Goal: Navigation & Orientation: Find specific page/section

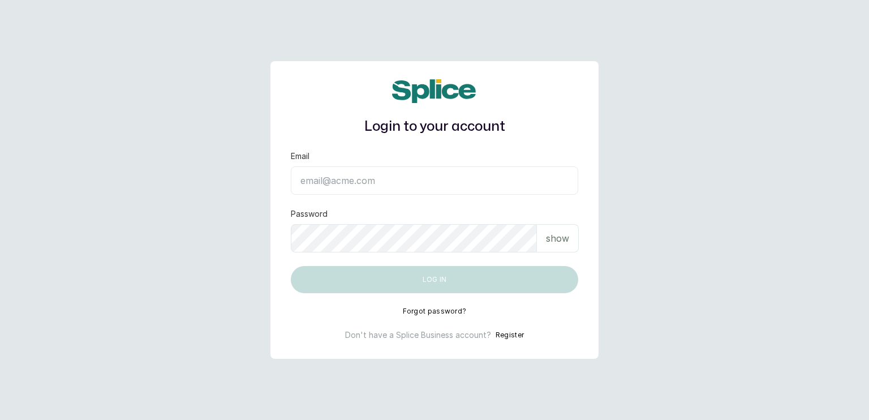
type input "[EMAIL_ADDRESS][DOMAIN_NAME]"
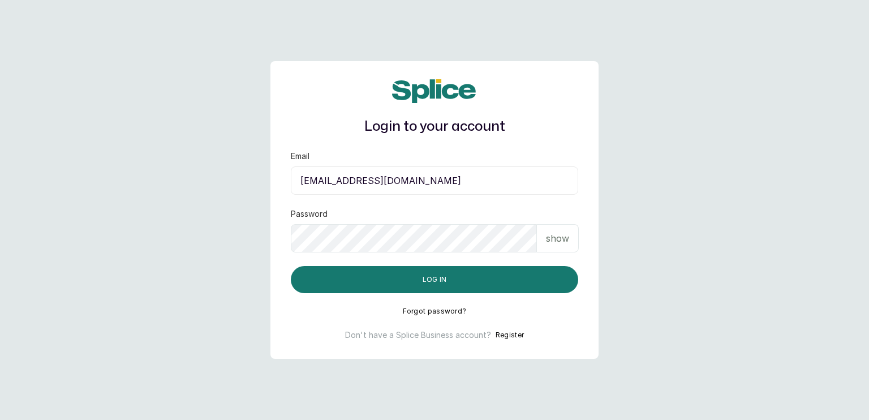
click at [564, 237] on p "show" at bounding box center [557, 238] width 23 height 14
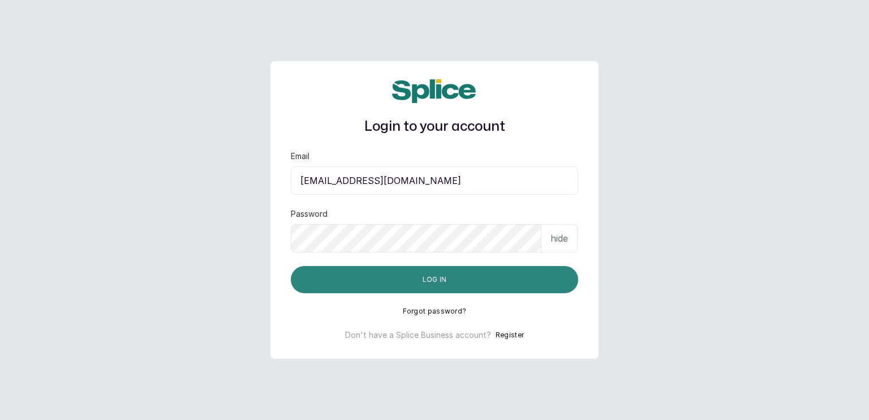
click at [474, 277] on button "Log in" at bounding box center [434, 279] width 287 height 27
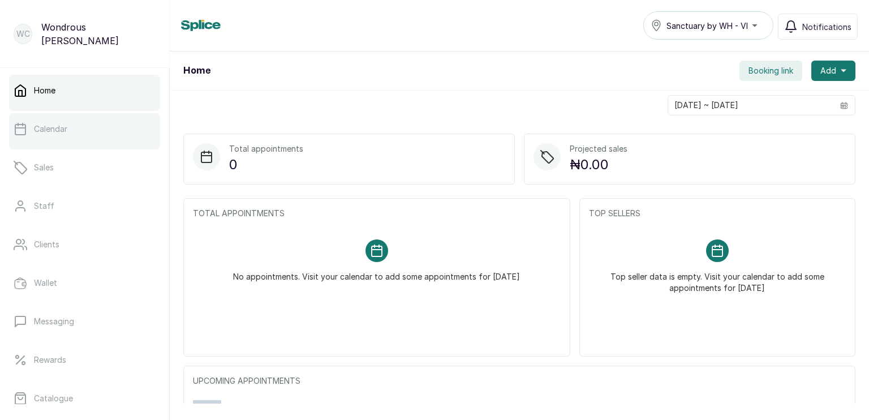
click at [52, 134] on p "Calendar" at bounding box center [50, 128] width 33 height 11
